Goal: Check status

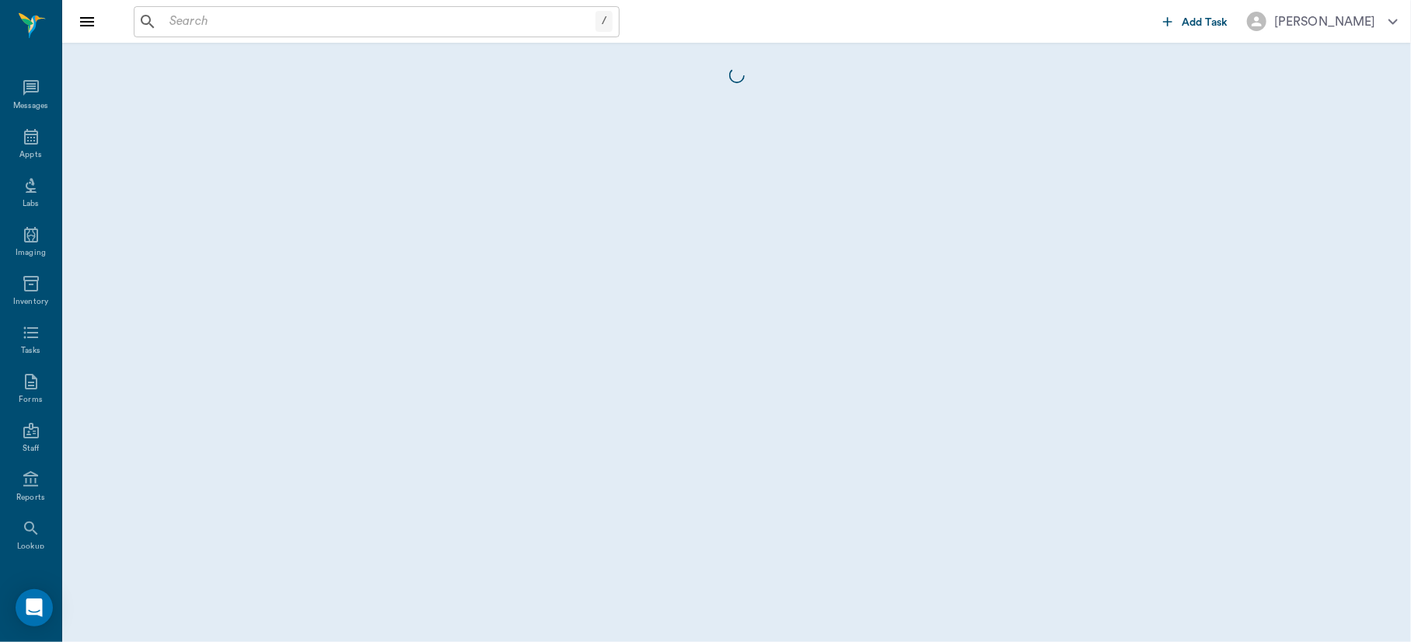
click at [974, 334] on body "/ ​ Add Task [PERSON_NAME] Nectar Messages Appts Labs Imaging Inventory Tasks F…" at bounding box center [705, 321] width 1411 height 642
drag, startPoint x: 974, startPoint y: 334, endPoint x: 781, endPoint y: 449, distance: 225.0
click at [781, 449] on body "/ ​ Add Task [PERSON_NAME] Nectar Messages Appts Labs Imaging Inventory Tasks F…" at bounding box center [705, 321] width 1411 height 642
drag, startPoint x: 781, startPoint y: 449, endPoint x: 701, endPoint y: 206, distance: 256.2
click at [701, 206] on body "/ ​ Add Task [PERSON_NAME] Nectar Messages Appts Labs Imaging Inventory Tasks F…" at bounding box center [705, 321] width 1411 height 642
